Goal: Transaction & Acquisition: Book appointment/travel/reservation

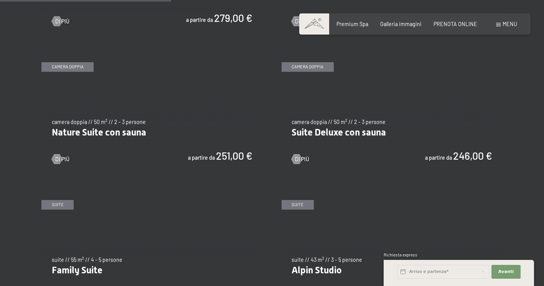
scroll to position [666, 0]
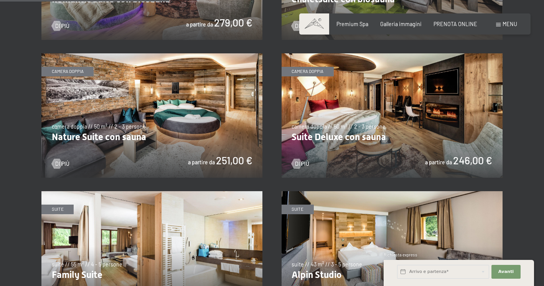
click at [368, 94] on img at bounding box center [392, 115] width 221 height 124
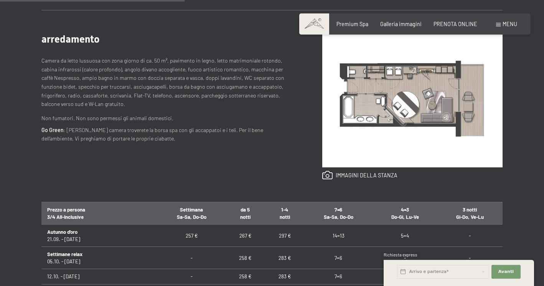
scroll to position [302, 0]
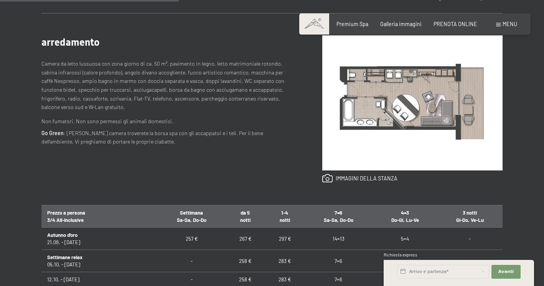
click at [368, 138] on img at bounding box center [412, 102] width 180 height 135
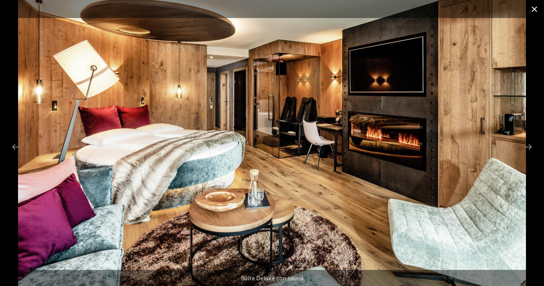
click at [535, 12] on button "Close gallery" at bounding box center [534, 9] width 19 height 18
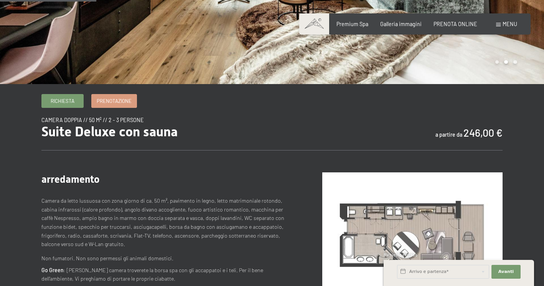
scroll to position [172, 0]
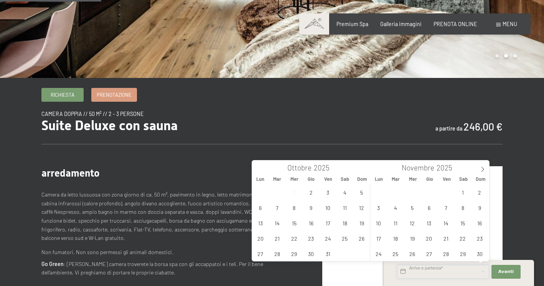
click at [438, 267] on input "text" at bounding box center [443, 272] width 92 height 14
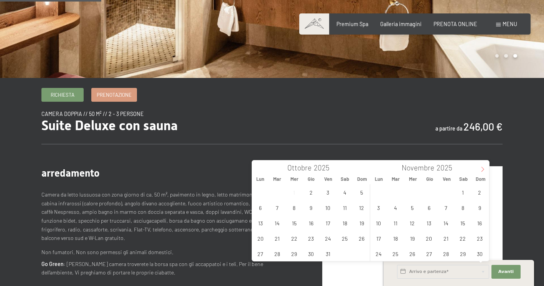
click at [479, 171] on span at bounding box center [482, 166] width 13 height 13
click at [445, 192] on span "5" at bounding box center [446, 192] width 15 height 15
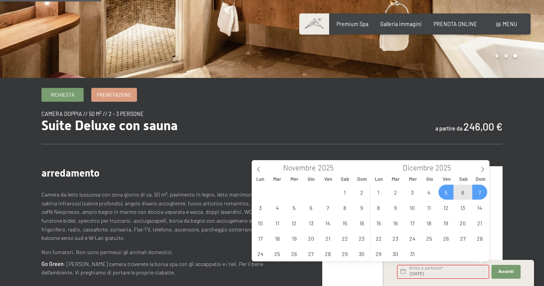
click at [480, 191] on span "7" at bounding box center [480, 192] width 15 height 15
type input "[DATE] - [DATE]"
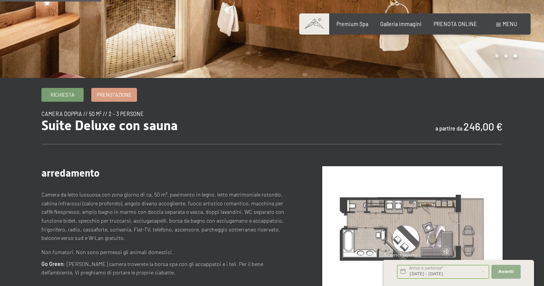
click at [505, 276] on button "Avanti Nascondere i campi dell'indirizzo" at bounding box center [506, 272] width 29 height 14
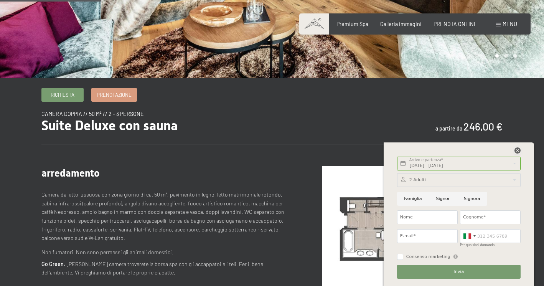
click at [519, 150] on icon at bounding box center [518, 150] width 6 height 6
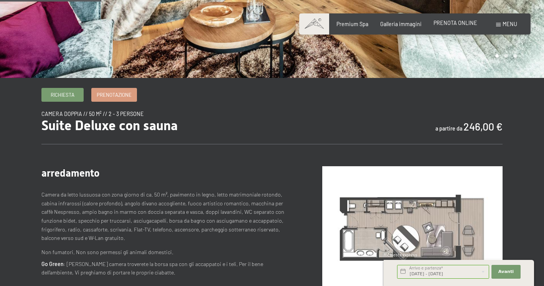
click at [459, 24] on span "PRENOTA ONLINE" at bounding box center [456, 23] width 44 height 7
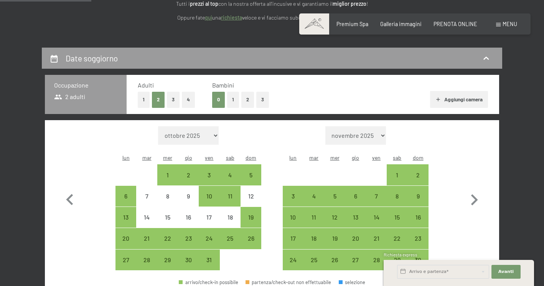
select select "2025-11-01"
select select "2025-12-01"
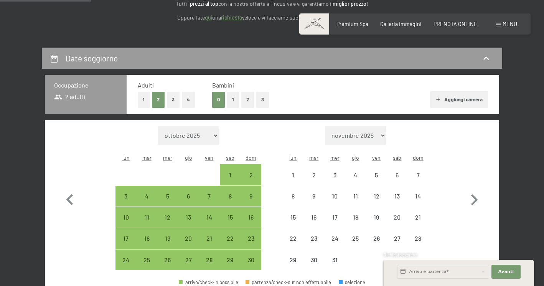
select select "2025-11-01"
select select "2025-12-01"
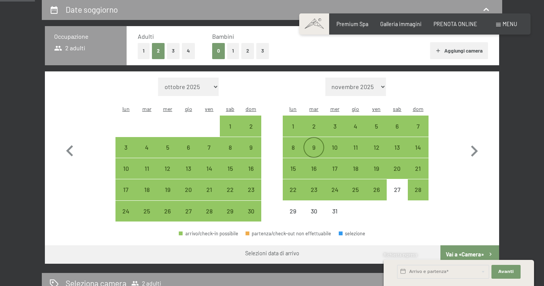
scroll to position [166, 0]
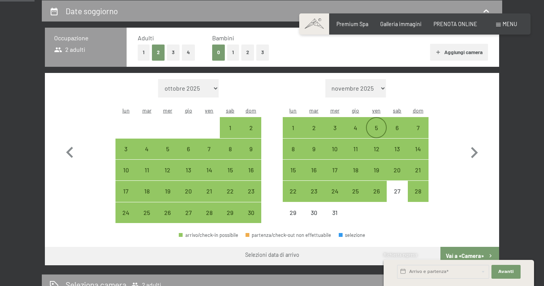
click at [378, 125] on div "5" at bounding box center [376, 134] width 19 height 19
select select "2025-11-01"
select select "2025-12-01"
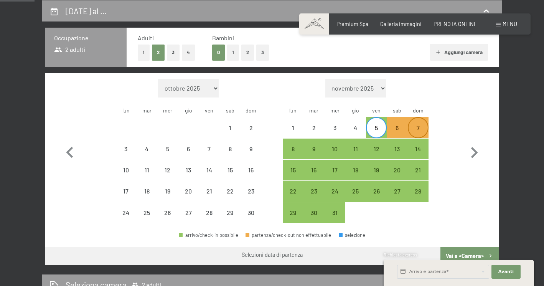
click at [419, 125] on div "7" at bounding box center [418, 134] width 19 height 19
select select "2025-11-01"
select select "2025-12-01"
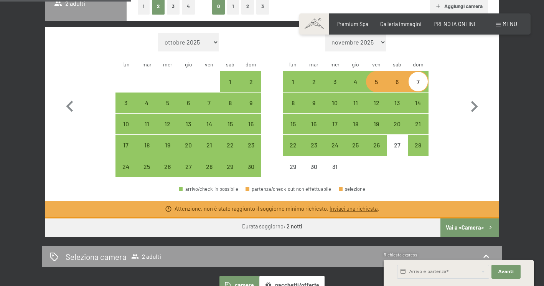
scroll to position [204, 0]
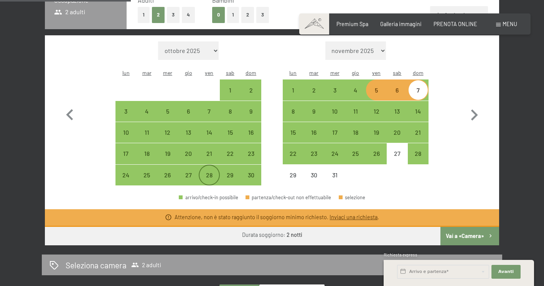
click at [208, 172] on div "28" at bounding box center [209, 181] width 19 height 19
select select "2025-11-01"
select select "2025-12-01"
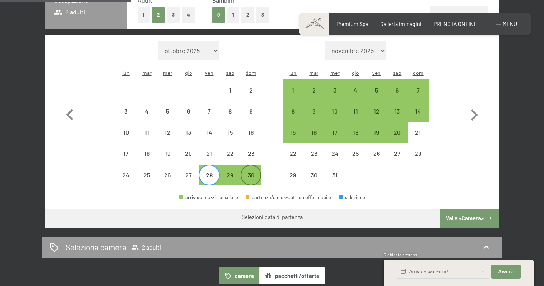
click at [260, 172] on div "30" at bounding box center [250, 181] width 19 height 19
select select "2025-11-01"
select select "2025-12-01"
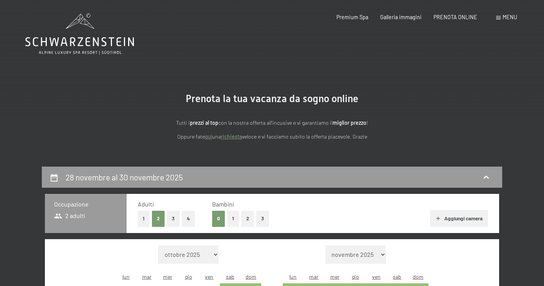
scroll to position [0, 0]
click at [360, 19] on span "Premium Spa" at bounding box center [353, 16] width 32 height 7
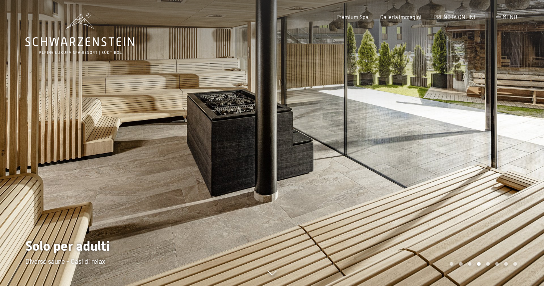
scroll to position [1, 0]
